Goal: Task Accomplishment & Management: Use online tool/utility

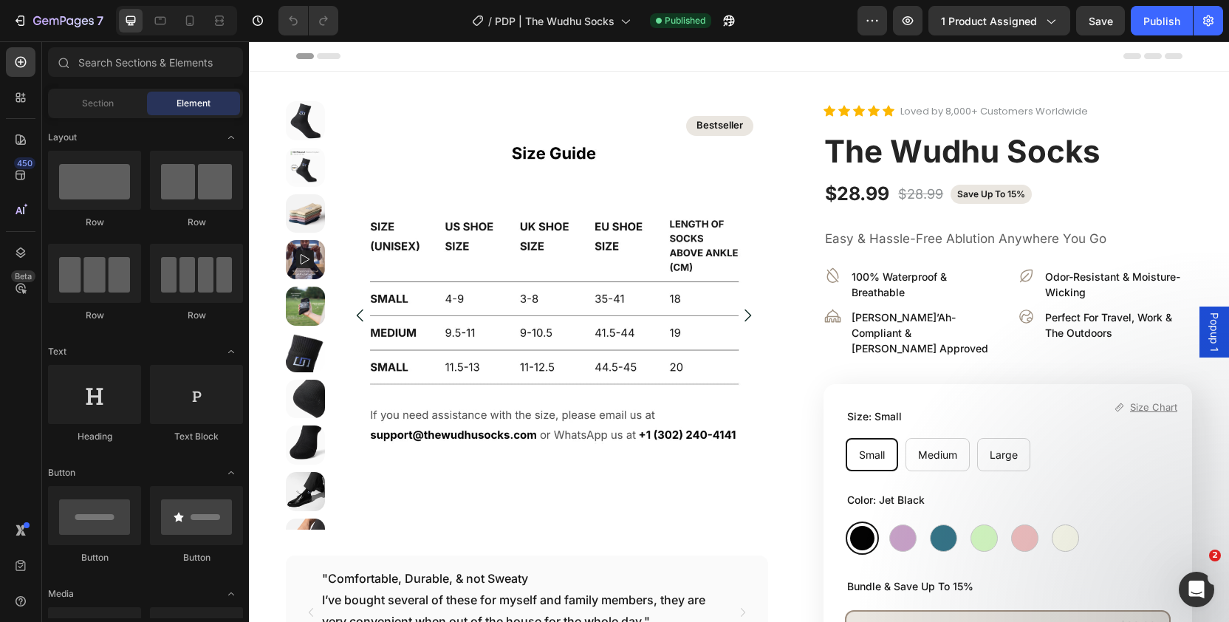
click at [783, 21] on div "/ PDP | The Wudhu Socks Published" at bounding box center [604, 21] width 508 height 30
click at [790, 64] on div "Header" at bounding box center [739, 56] width 887 height 30
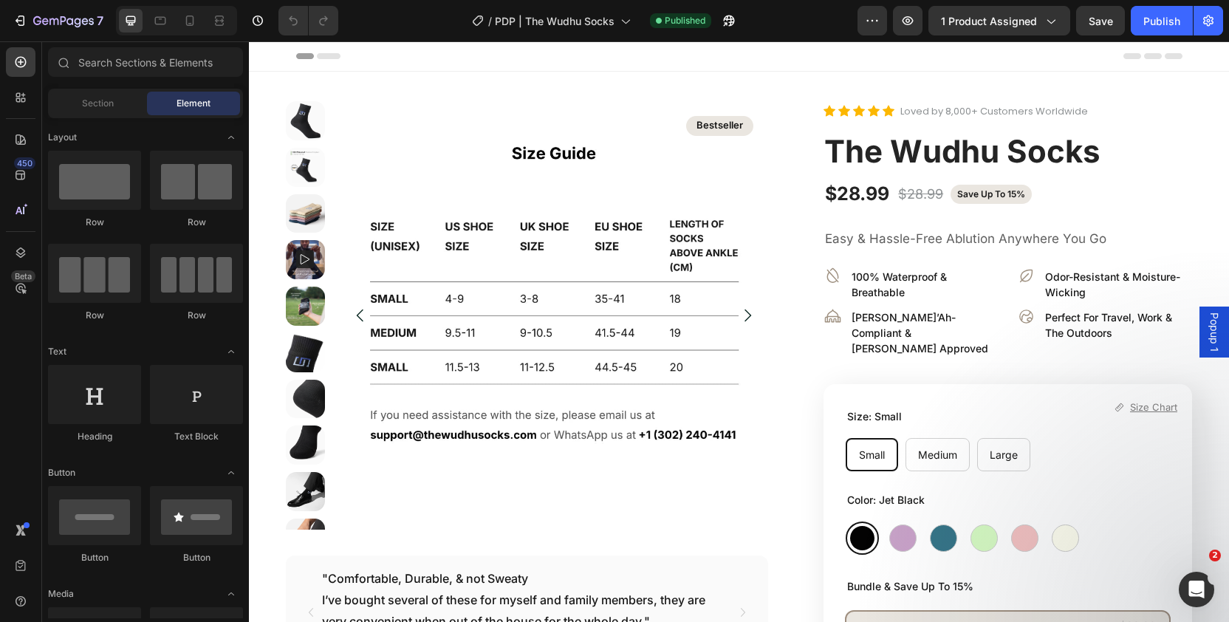
click at [799, 62] on div "Header" at bounding box center [739, 56] width 887 height 30
click at [815, 25] on div "/ PDP | The Wudhu Socks Published" at bounding box center [604, 21] width 508 height 30
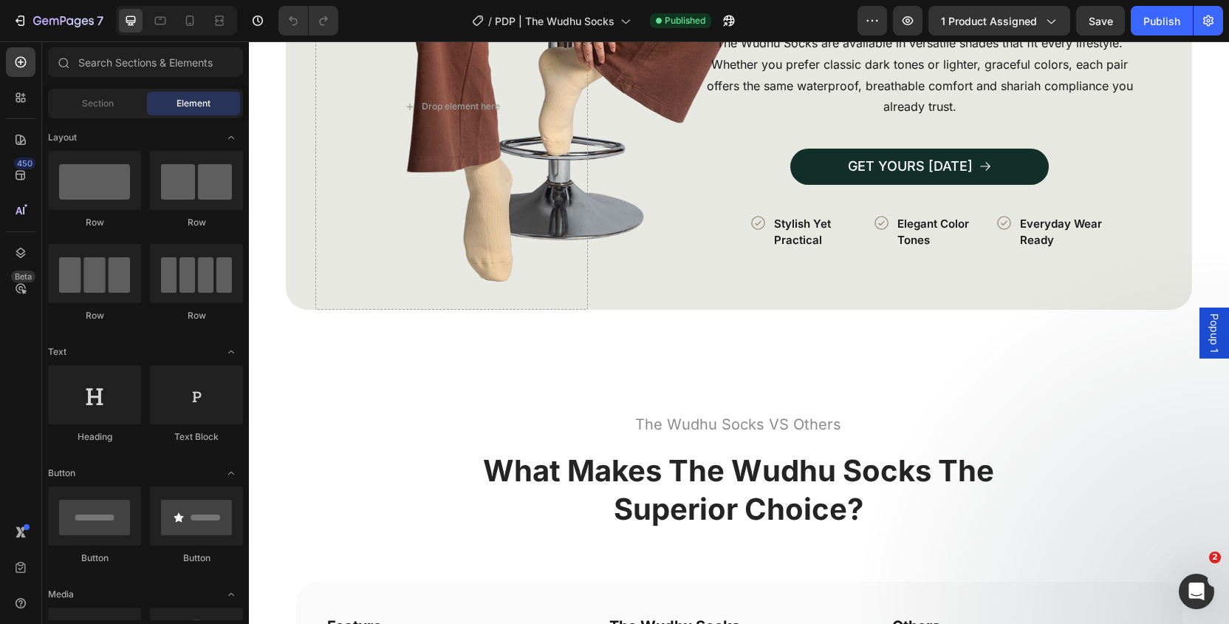
scroll to position [2828, 0]
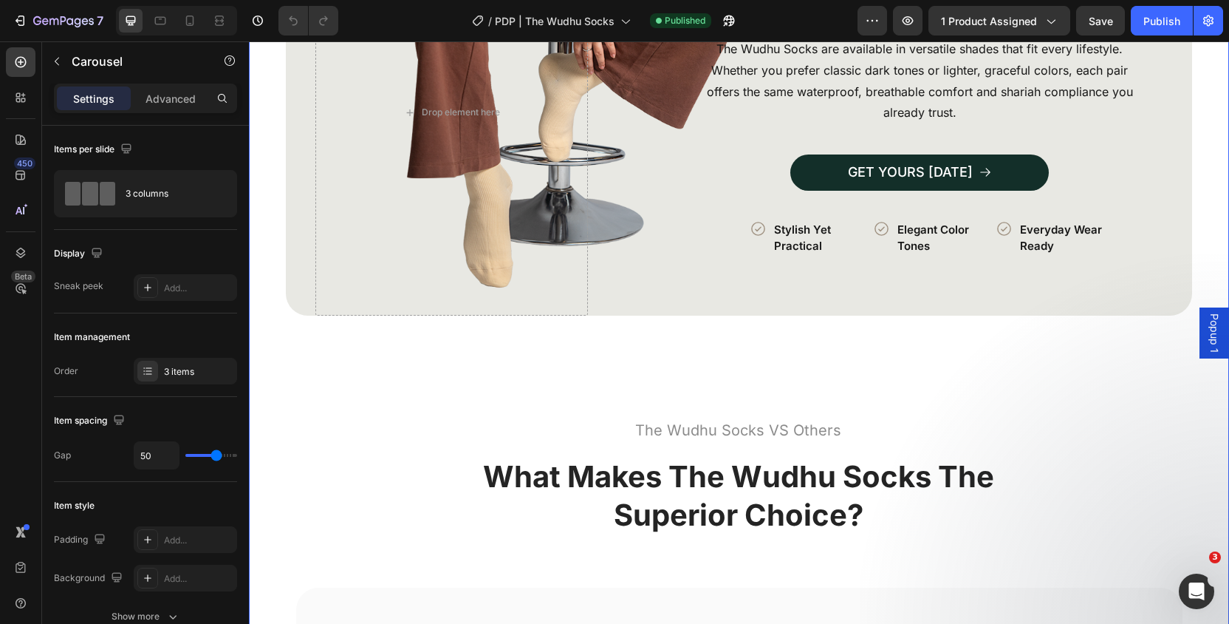
click at [265, 157] on div "How to Use in 3 Simple Steps Heading Image Row Icon Perform a Full Wudhu Text B…" at bounding box center [739, 385] width 980 height 1452
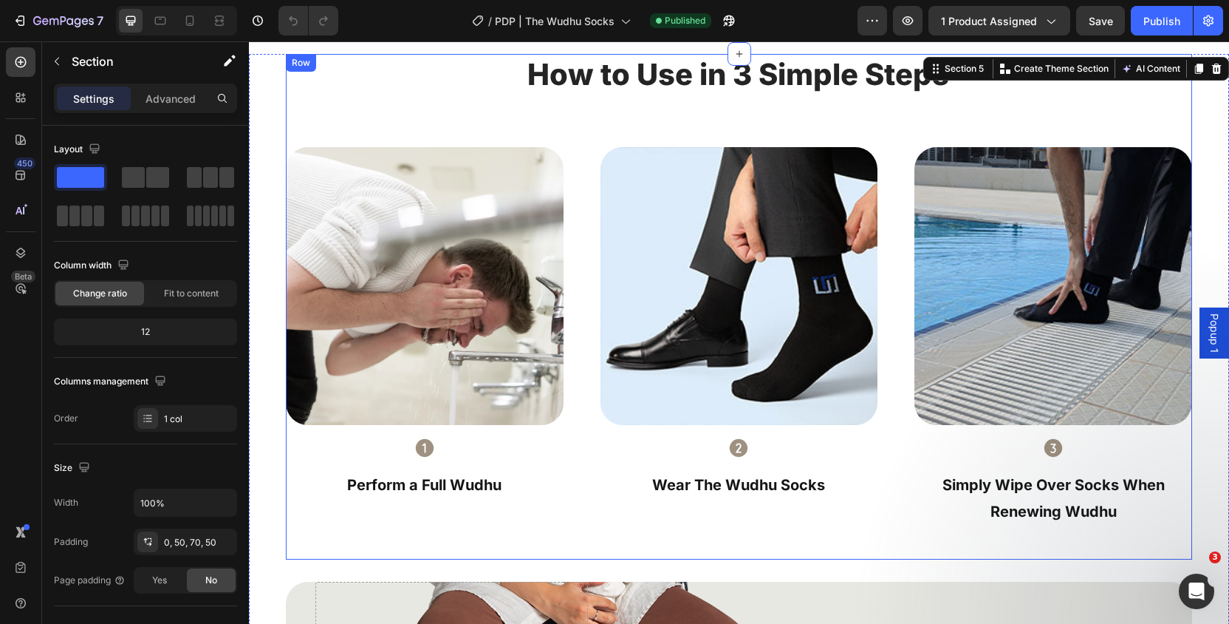
scroll to position [2429, 0]
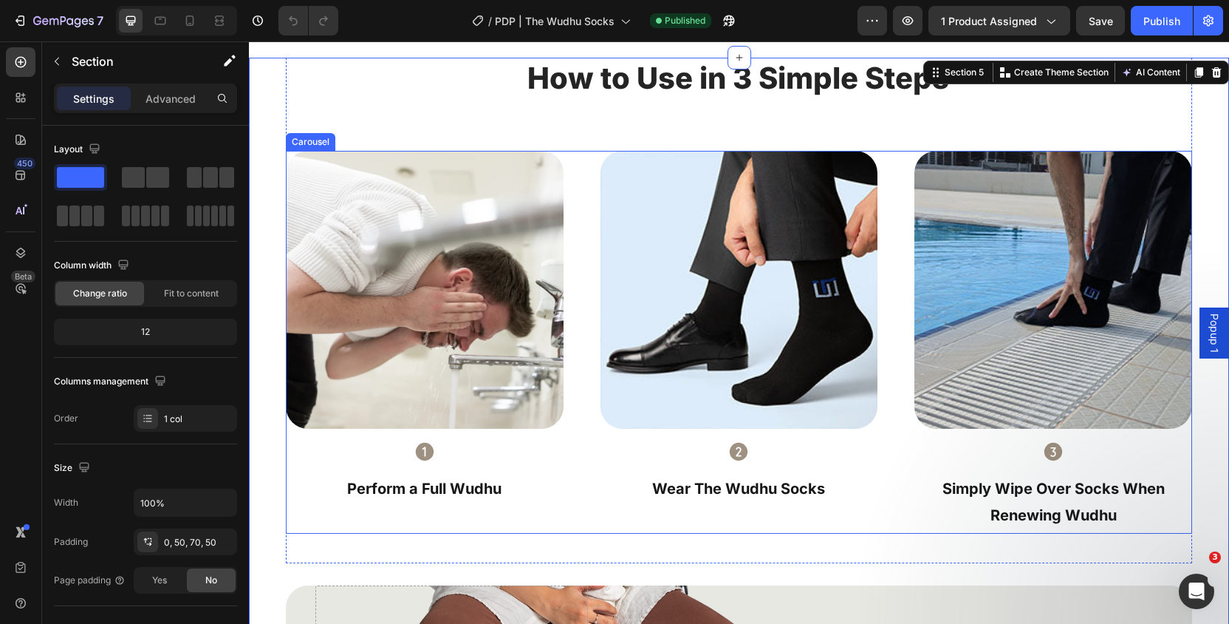
click at [891, 259] on div "Image Row Icon Perform a Full Wudhu Text Block Image Row Icon Wear The Wudhu So…" at bounding box center [739, 342] width 906 height 383
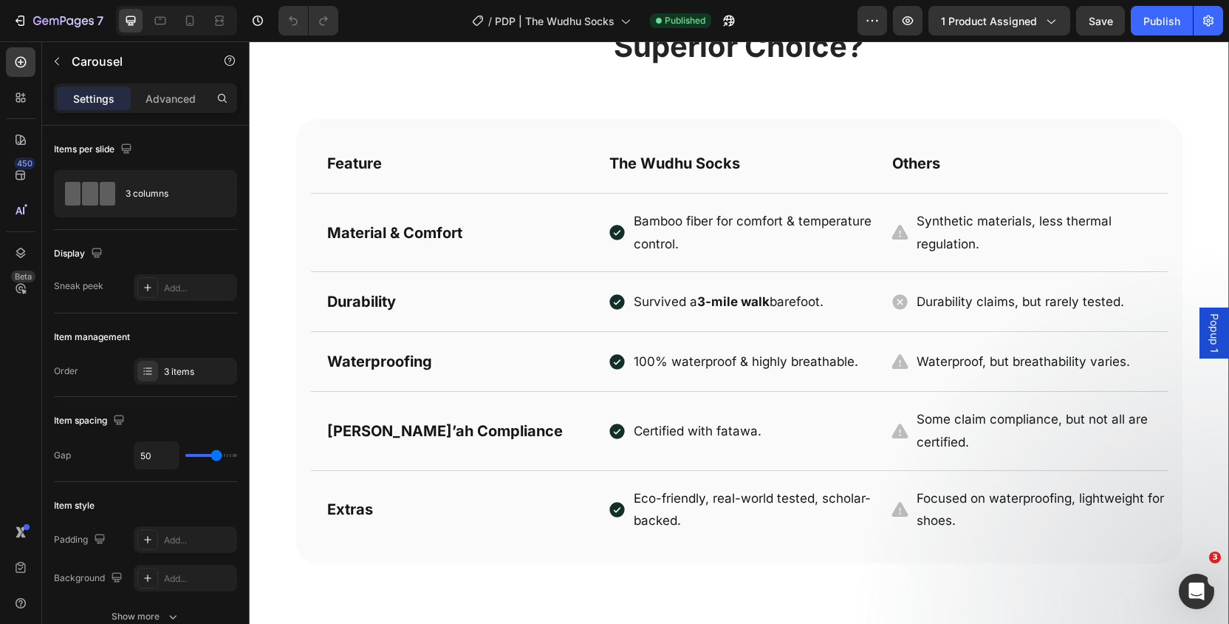
scroll to position [3576, 0]
